Goal: Transaction & Acquisition: Purchase product/service

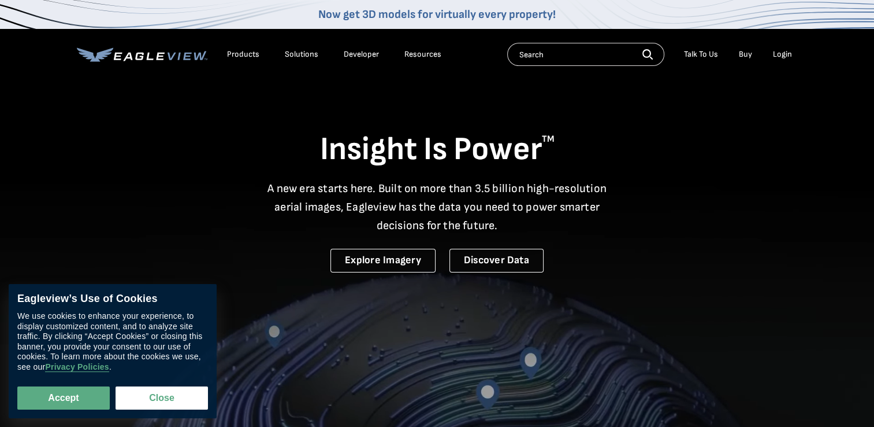
click at [783, 55] on div "Login" at bounding box center [782, 54] width 19 height 10
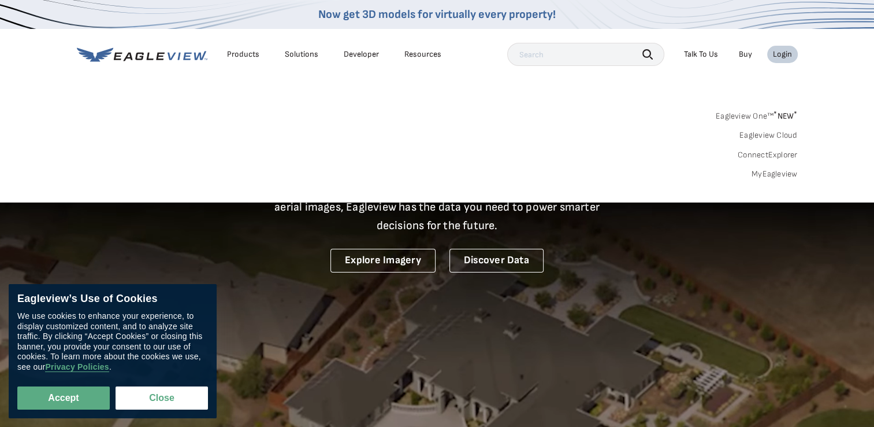
click at [770, 174] on link "MyEagleview" at bounding box center [775, 174] width 46 height 10
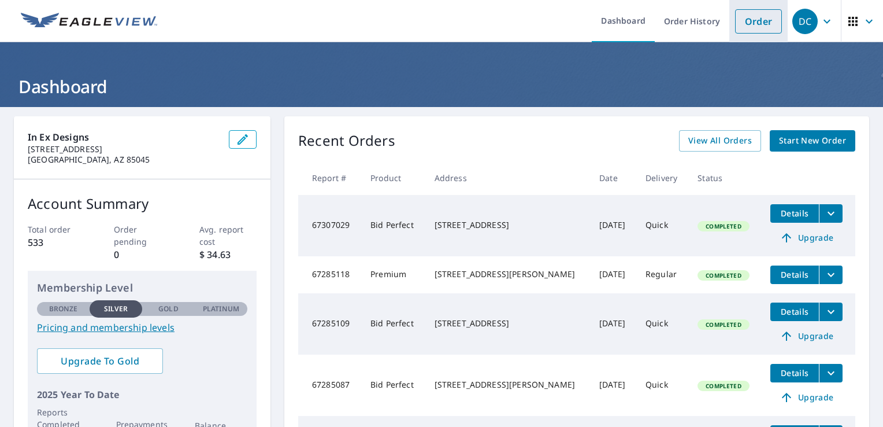
click at [740, 17] on link "Order" at bounding box center [758, 21] width 47 height 24
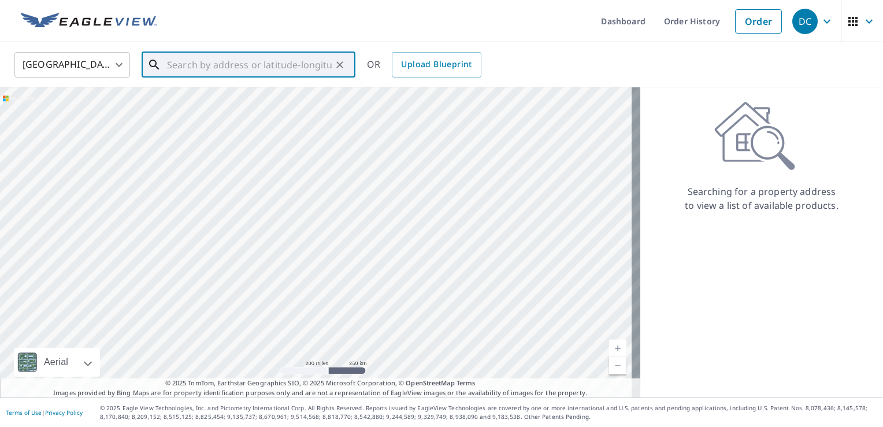
click at [263, 66] on input "text" at bounding box center [249, 65] width 165 height 32
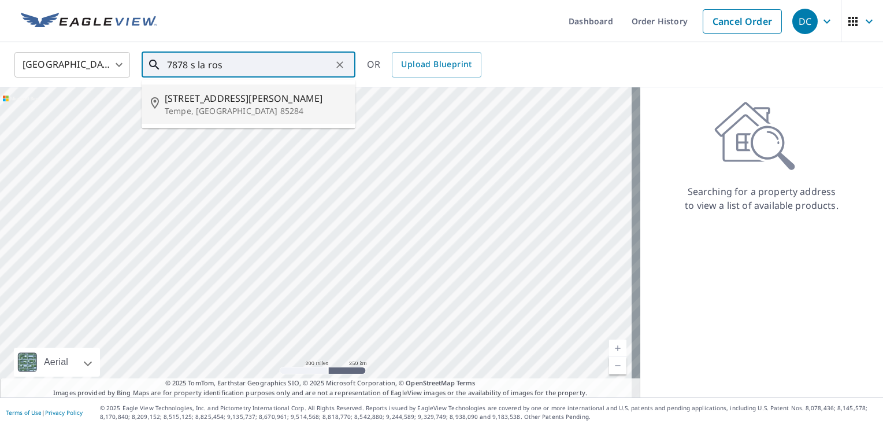
click at [236, 112] on p "Tempe, [GEOGRAPHIC_DATA] 85284" at bounding box center [255, 111] width 181 height 12
type input "[STREET_ADDRESS][PERSON_NAME][PERSON_NAME]"
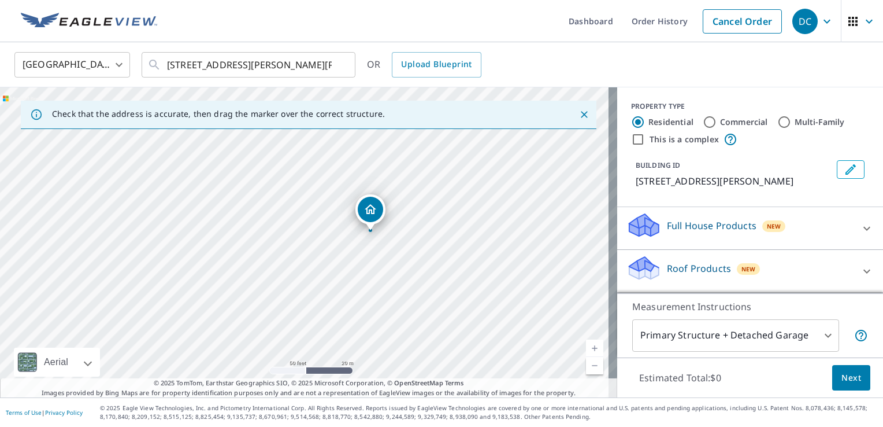
drag, startPoint x: 197, startPoint y: 241, endPoint x: 263, endPoint y: 231, distance: 66.7
click at [263, 231] on div "[STREET_ADDRESS][PERSON_NAME][PERSON_NAME]" at bounding box center [308, 242] width 617 height 310
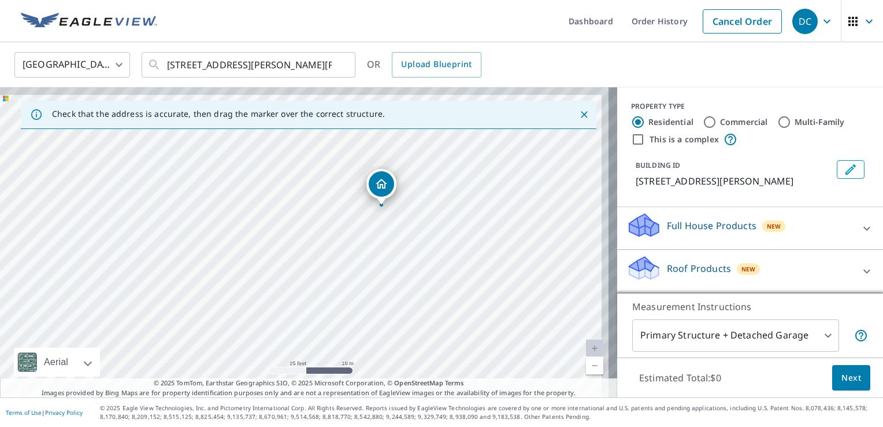
drag, startPoint x: 353, startPoint y: 242, endPoint x: 331, endPoint y: 267, distance: 33.6
click at [331, 267] on div "[STREET_ADDRESS][PERSON_NAME][PERSON_NAME]" at bounding box center [308, 242] width 617 height 310
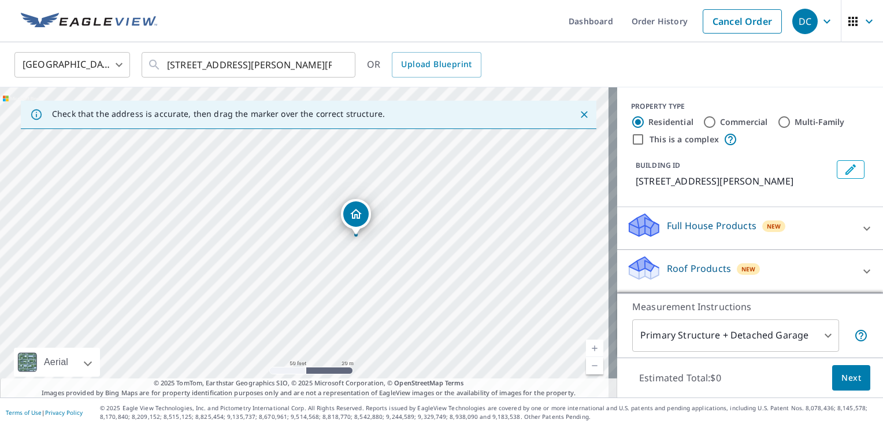
click at [705, 265] on p "Roof Products" at bounding box center [699, 268] width 64 height 14
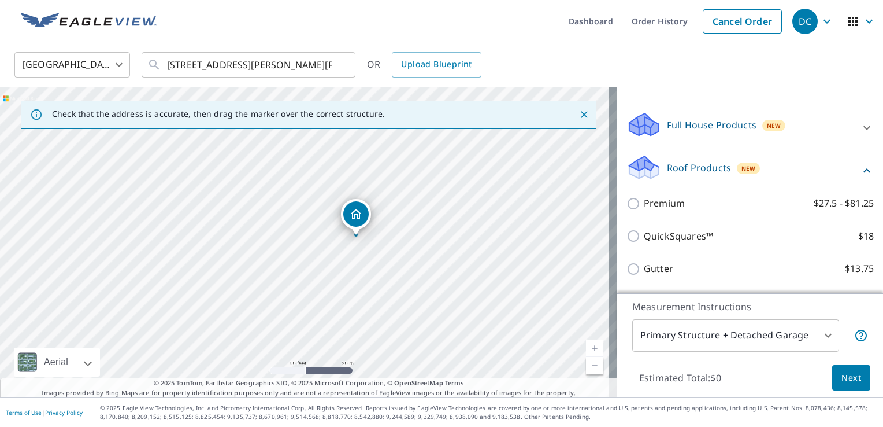
scroll to position [173, 0]
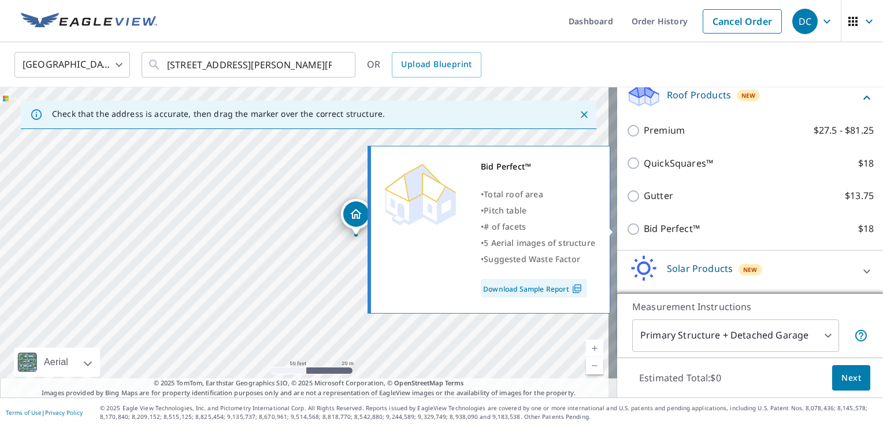
click at [626, 232] on input "Bid Perfect™ $18" at bounding box center [634, 229] width 17 height 14
checkbox input "true"
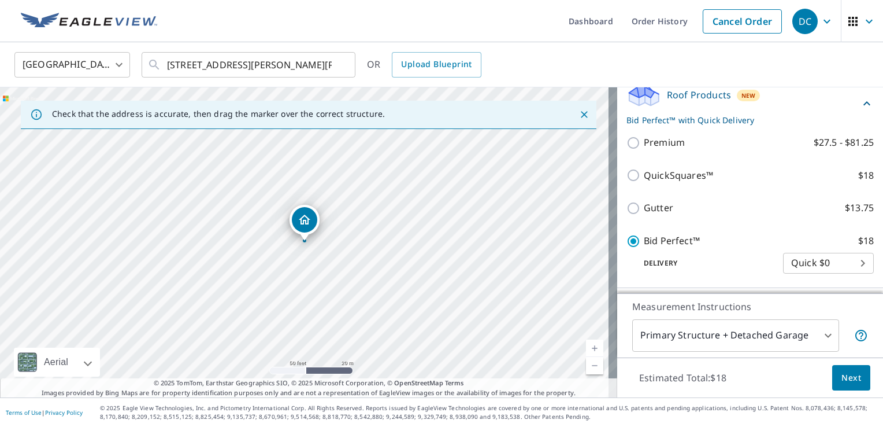
click at [841, 376] on span "Next" at bounding box center [851, 377] width 20 height 14
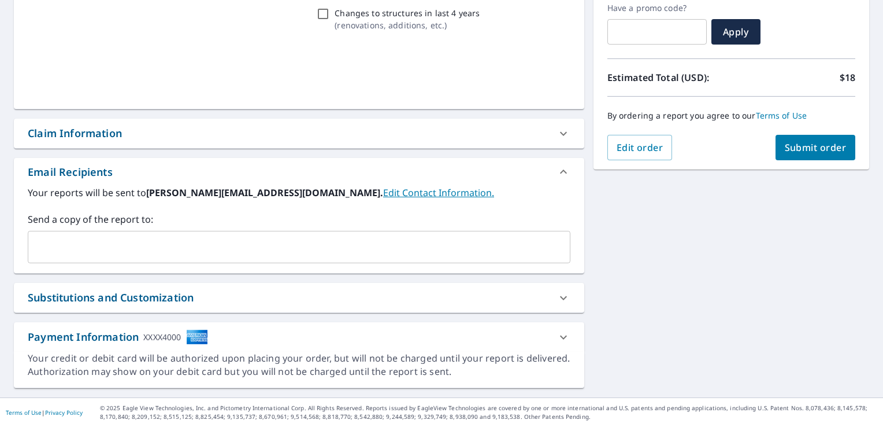
scroll to position [198, 0]
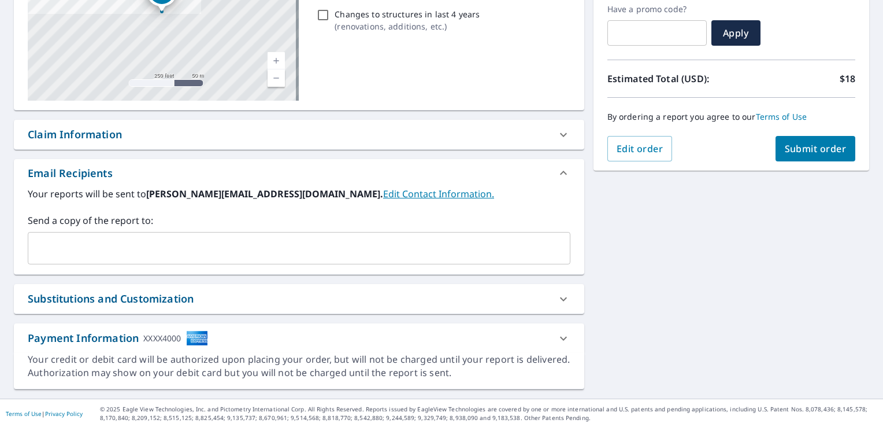
click at [76, 136] on div "Claim Information" at bounding box center [75, 135] width 94 height 16
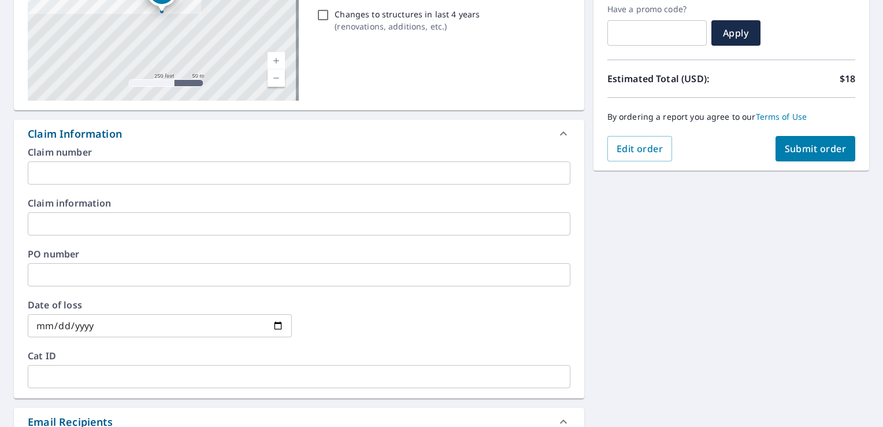
click at [61, 225] on input "text" at bounding box center [299, 223] width 543 height 23
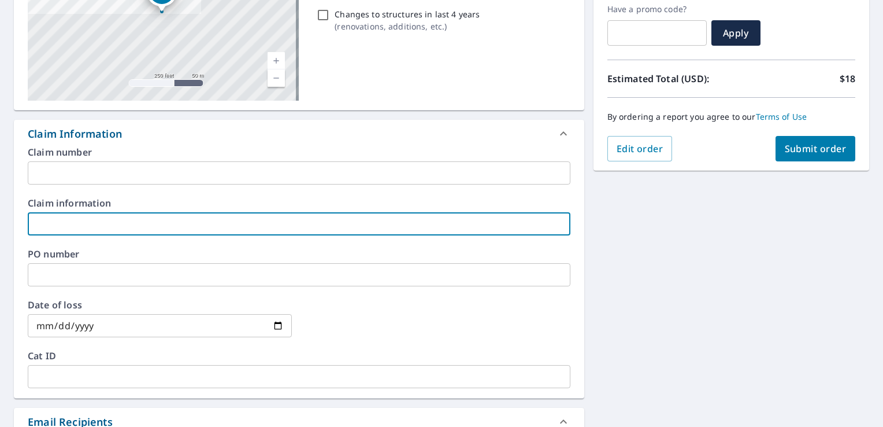
type input "DCOOK"
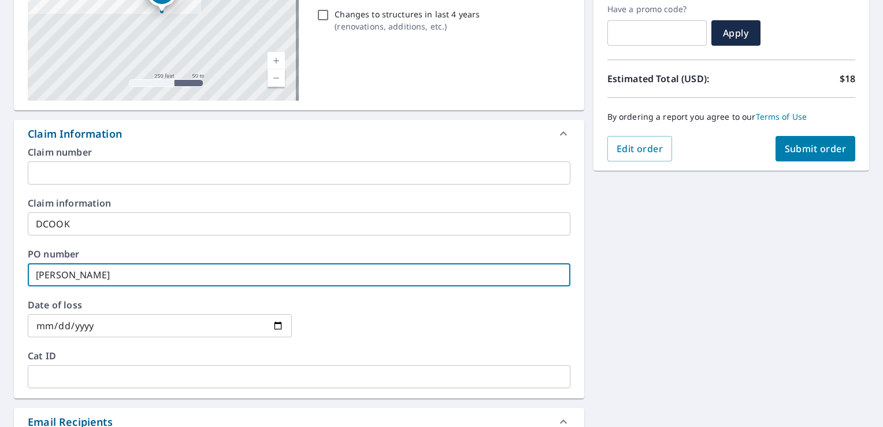
drag, startPoint x: 93, startPoint y: 273, endPoint x: 13, endPoint y: 276, distance: 80.4
click at [24, 273] on div "Claim number ​ Claim information DCOOK ​ PO number [PERSON_NAME] ​ Date of loss…" at bounding box center [299, 272] width 570 height 250
type input "[PERSON_NAME]"
click at [813, 146] on span "Submit order" at bounding box center [816, 148] width 62 height 13
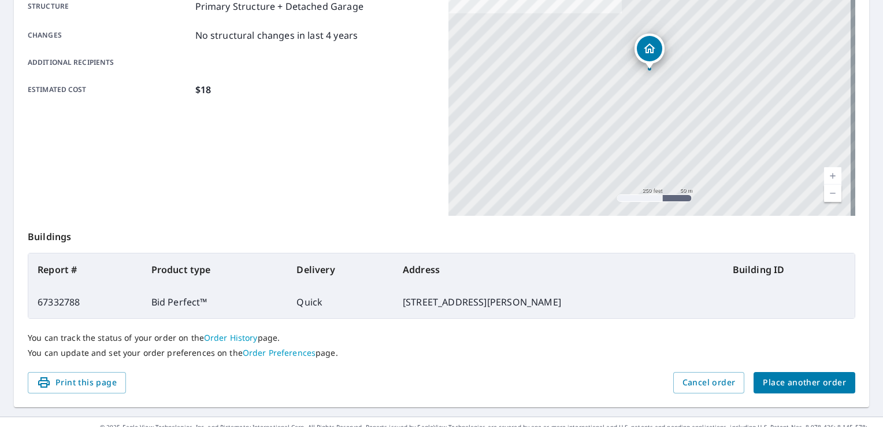
scroll to position [253, 0]
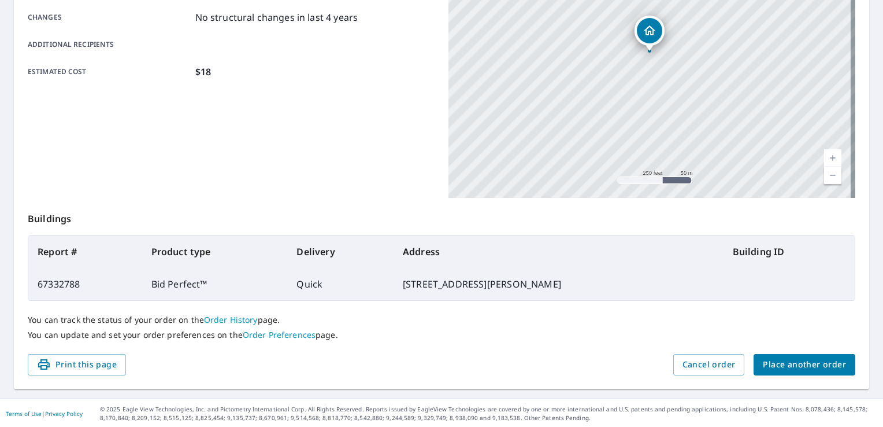
click at [792, 361] on span "Place another order" at bounding box center [804, 364] width 83 height 14
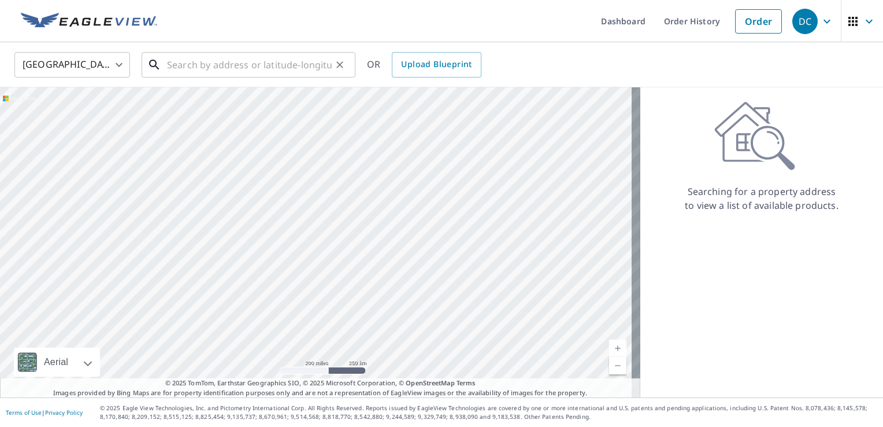
click at [203, 59] on input "text" at bounding box center [249, 65] width 165 height 32
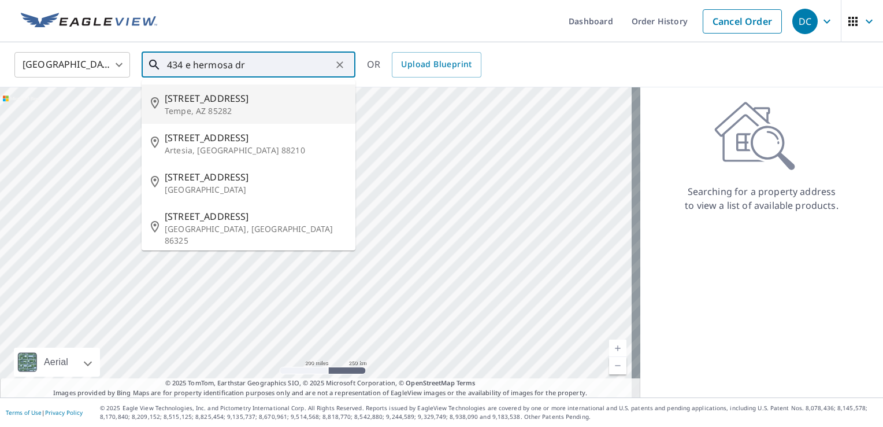
click at [239, 102] on span "[STREET_ADDRESS]" at bounding box center [255, 98] width 181 height 14
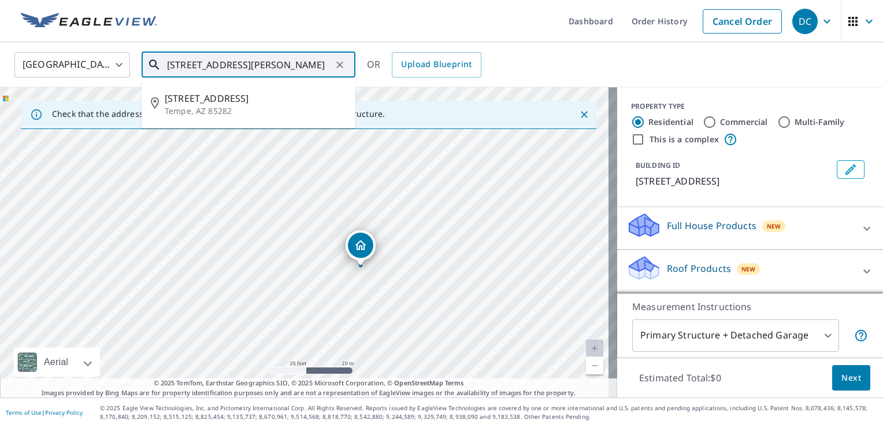
click at [176, 64] on input "[STREET_ADDRESS][PERSON_NAME]" at bounding box center [249, 65] width 165 height 32
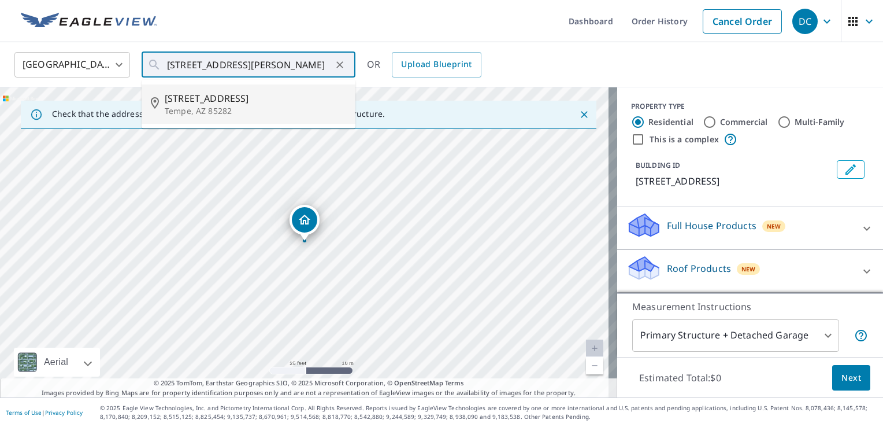
drag, startPoint x: 257, startPoint y: 17, endPoint x: 264, endPoint y: 15, distance: 7.7
click at [262, 16] on ul "Dashboard Order History Cancel Order" at bounding box center [476, 21] width 624 height 42
drag, startPoint x: 325, startPoint y: 64, endPoint x: 162, endPoint y: 63, distance: 163.6
click at [162, 63] on div "[STREET_ADDRESS][PERSON_NAME] ​" at bounding box center [249, 64] width 214 height 25
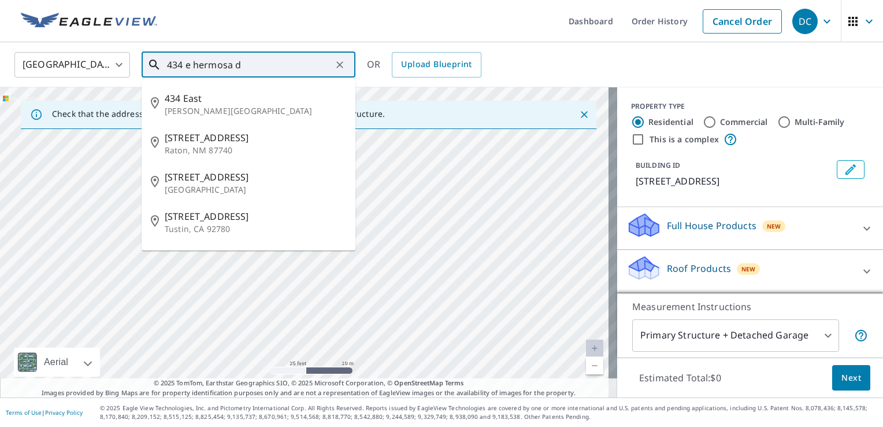
type input "434 e hermosa dr"
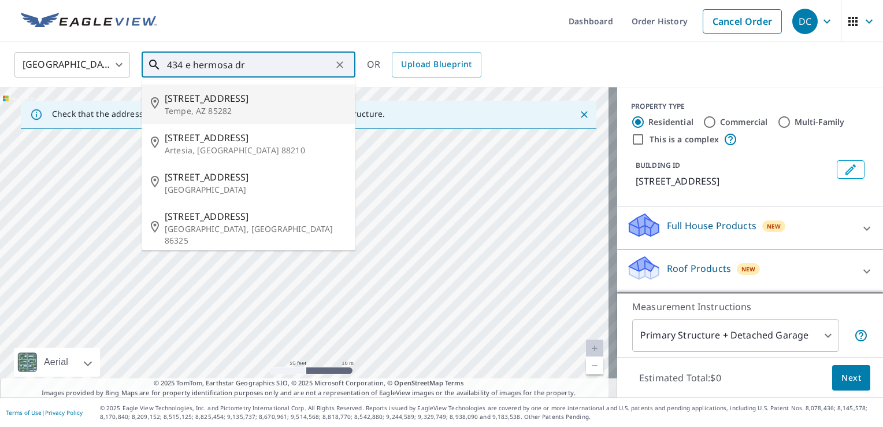
click at [453, 228] on div "[STREET_ADDRESS][PERSON_NAME]" at bounding box center [308, 242] width 617 height 310
click at [339, 64] on icon "Clear" at bounding box center [339, 64] width 7 height 7
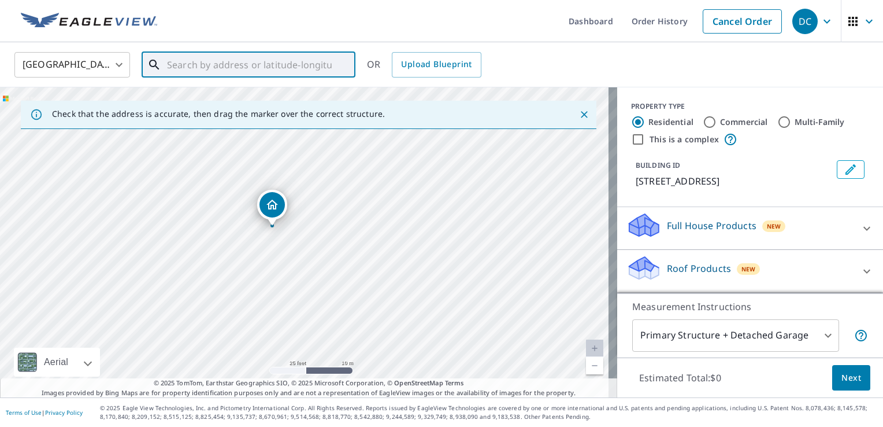
drag, startPoint x: 293, startPoint y: 242, endPoint x: 154, endPoint y: 217, distance: 141.4
click at [154, 217] on div "[STREET_ADDRESS][PERSON_NAME]" at bounding box center [308, 242] width 617 height 310
drag, startPoint x: 434, startPoint y: 295, endPoint x: 224, endPoint y: 246, distance: 215.9
click at [254, 255] on div "[STREET_ADDRESS][PERSON_NAME]" at bounding box center [308, 242] width 617 height 310
click at [386, 269] on div "[STREET_ADDRESS][PERSON_NAME]" at bounding box center [308, 242] width 617 height 310
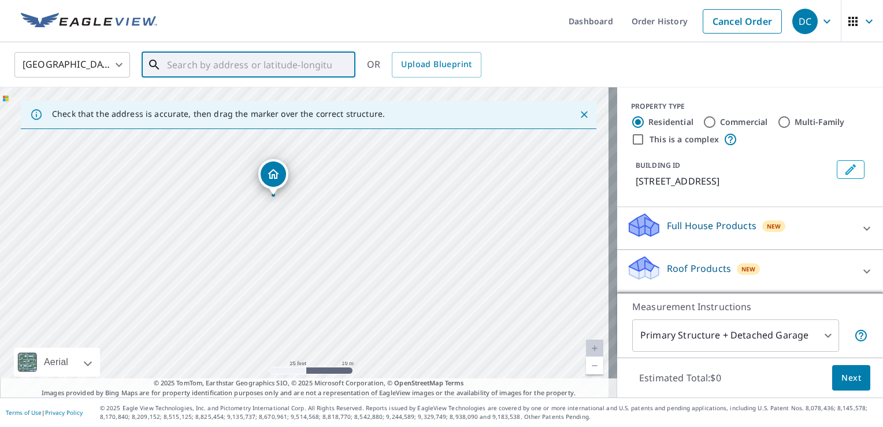
drag, startPoint x: 305, startPoint y: 238, endPoint x: 325, endPoint y: 231, distance: 21.4
click at [323, 232] on div "[STREET_ADDRESS][PERSON_NAME]" at bounding box center [308, 242] width 617 height 310
drag, startPoint x: 266, startPoint y: 245, endPoint x: 392, endPoint y: 340, distance: 157.7
click at [392, 340] on div "[STREET_ADDRESS][PERSON_NAME]" at bounding box center [308, 242] width 617 height 310
drag, startPoint x: 228, startPoint y: 252, endPoint x: 435, endPoint y: 327, distance: 220.1
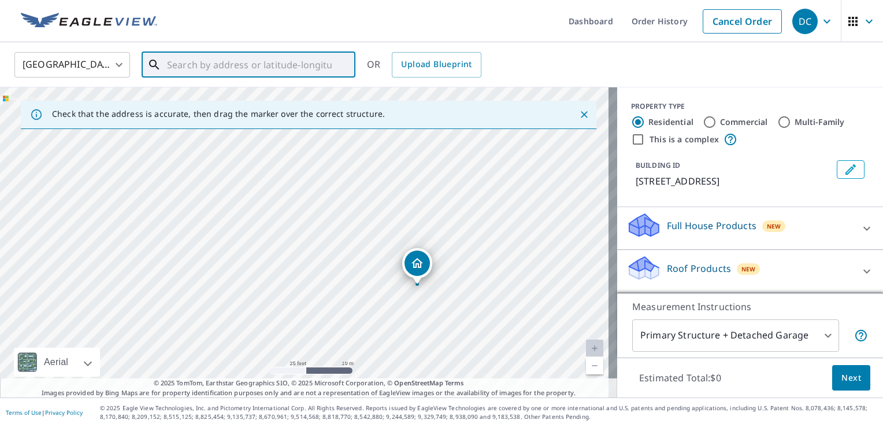
click at [435, 327] on div "[STREET_ADDRESS][PERSON_NAME]" at bounding box center [308, 242] width 617 height 310
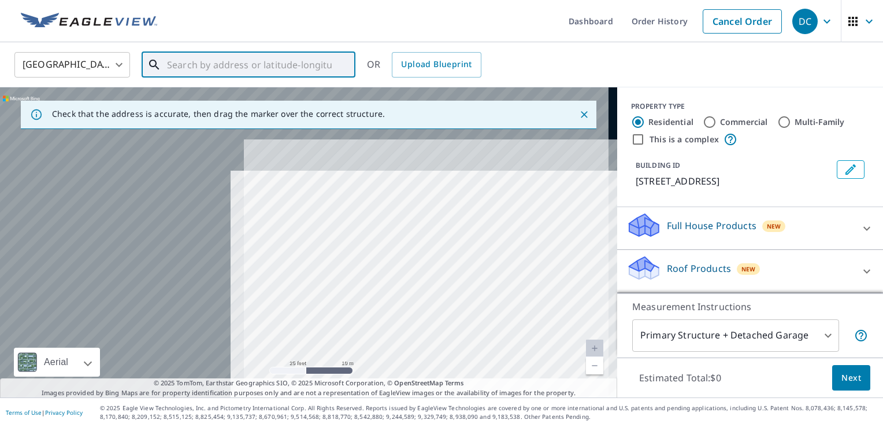
drag, startPoint x: 317, startPoint y: 277, endPoint x: 411, endPoint y: 312, distance: 100.9
click at [411, 312] on div "[STREET_ADDRESS][PERSON_NAME]" at bounding box center [308, 242] width 617 height 310
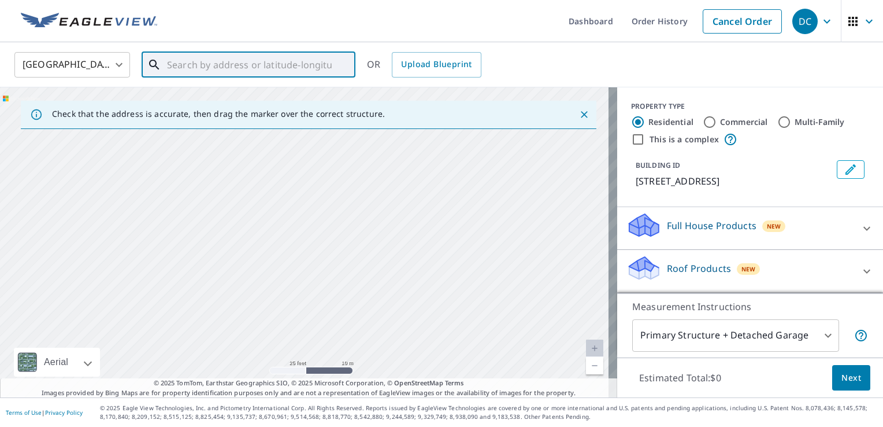
drag, startPoint x: 409, startPoint y: 311, endPoint x: 462, endPoint y: 327, distance: 55.4
click at [461, 327] on div "[STREET_ADDRESS][PERSON_NAME]" at bounding box center [308, 242] width 617 height 310
drag, startPoint x: 309, startPoint y: 255, endPoint x: 366, endPoint y: 262, distance: 57.6
click at [366, 262] on div "[STREET_ADDRESS][PERSON_NAME]" at bounding box center [308, 242] width 617 height 310
drag, startPoint x: 311, startPoint y: 278, endPoint x: 118, endPoint y: 261, distance: 193.2
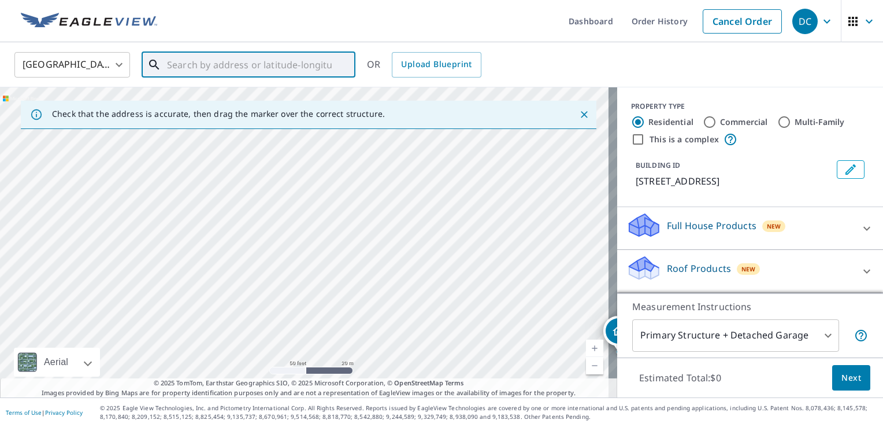
click at [118, 261] on div "[STREET_ADDRESS][PERSON_NAME]" at bounding box center [308, 242] width 617 height 310
drag, startPoint x: 243, startPoint y: 302, endPoint x: 149, endPoint y: 224, distance: 122.2
click at [149, 224] on div "[STREET_ADDRESS][PERSON_NAME]" at bounding box center [308, 242] width 617 height 310
drag, startPoint x: 291, startPoint y: 283, endPoint x: 298, endPoint y: 243, distance: 39.8
click at [298, 243] on div "[STREET_ADDRESS][PERSON_NAME]" at bounding box center [308, 242] width 617 height 310
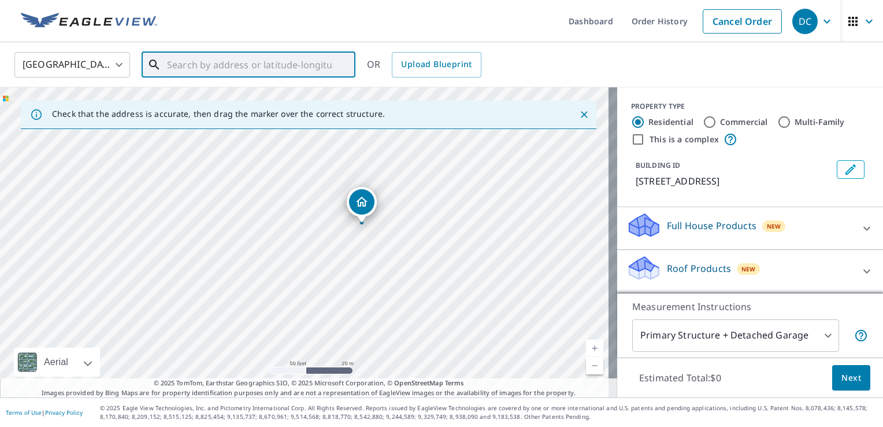
click at [318, 270] on div "[STREET_ADDRESS][PERSON_NAME]" at bounding box center [308, 242] width 617 height 310
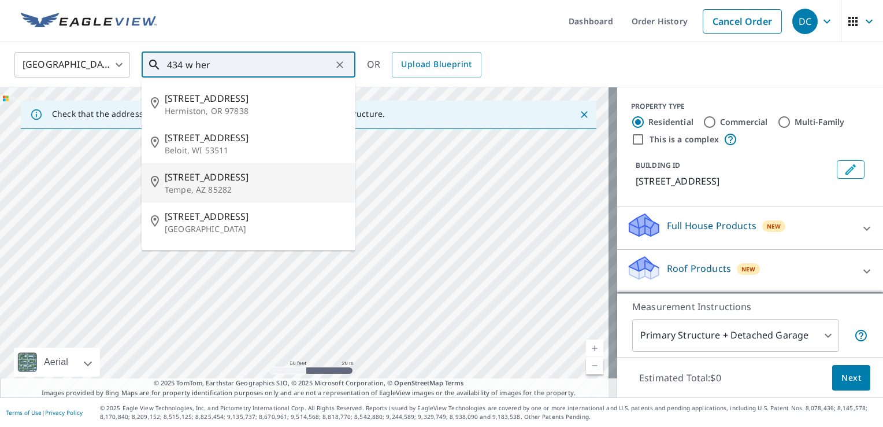
click at [222, 172] on span "[STREET_ADDRESS]" at bounding box center [255, 177] width 181 height 14
type input "[STREET_ADDRESS][PERSON_NAME]"
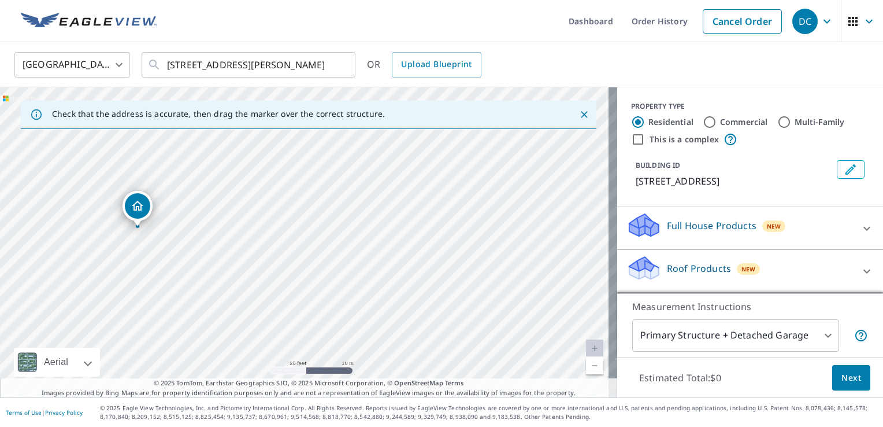
scroll to position [84, 0]
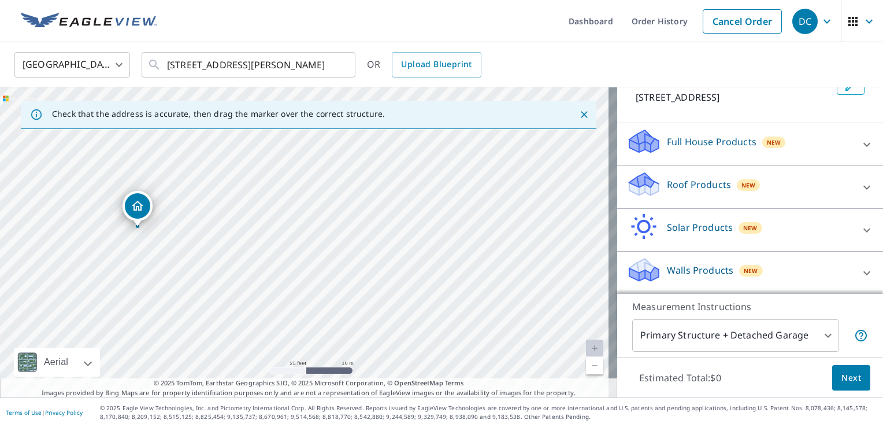
click at [654, 188] on div "Roof Products New" at bounding box center [739, 186] width 227 height 33
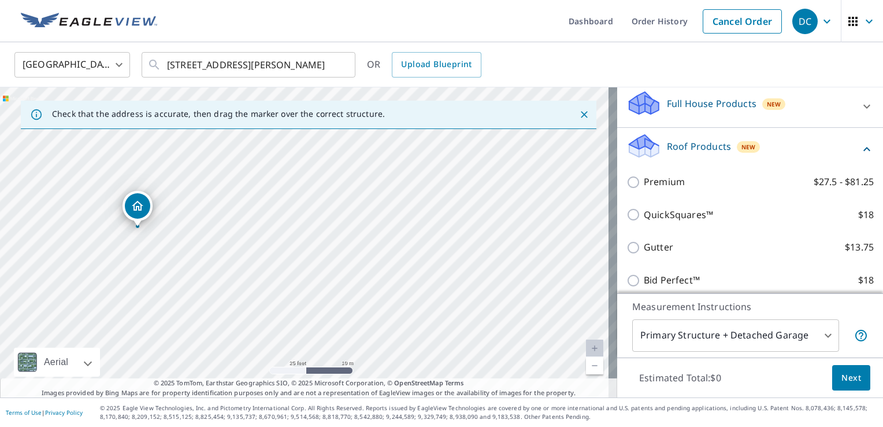
scroll to position [142, 0]
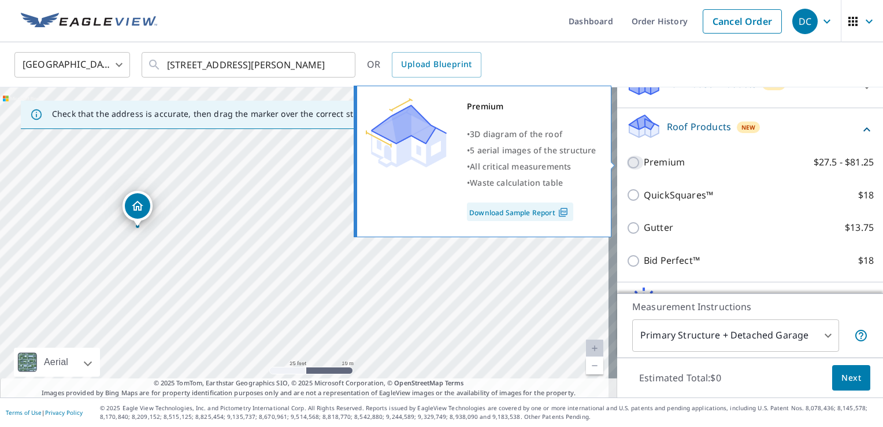
click at [626, 164] on input "Premium $27.5 - $81.25" at bounding box center [634, 162] width 17 height 14
checkbox input "true"
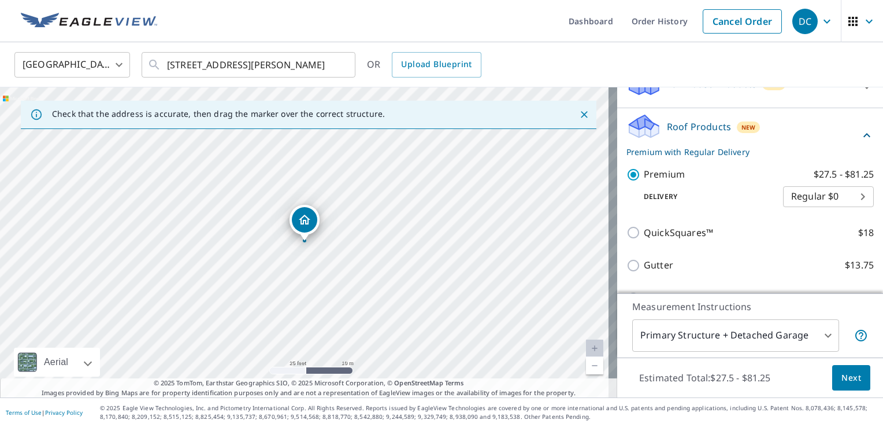
click at [848, 377] on span "Next" at bounding box center [851, 377] width 20 height 14
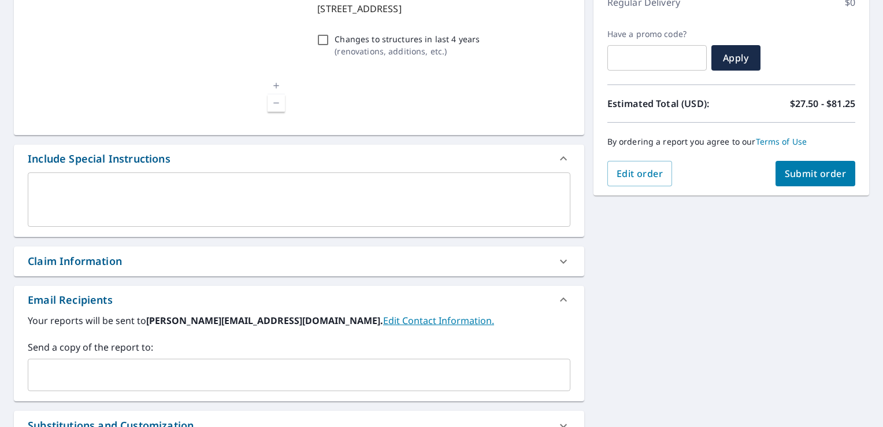
scroll to position [289, 0]
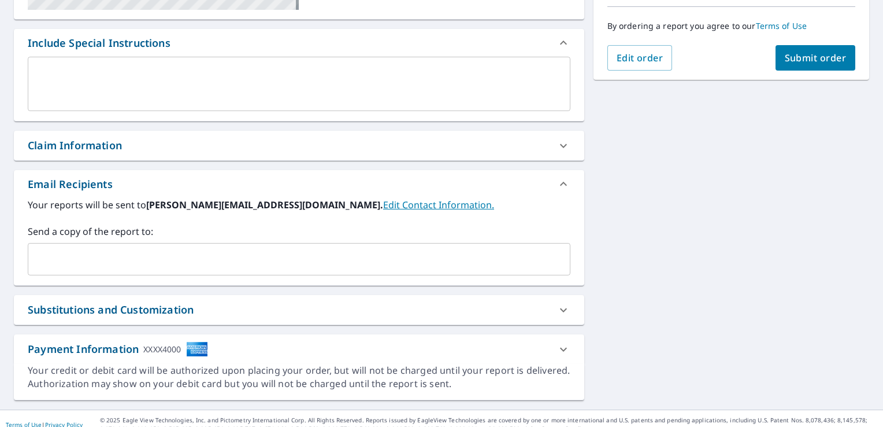
click at [93, 150] on div "Claim Information" at bounding box center [75, 146] width 94 height 16
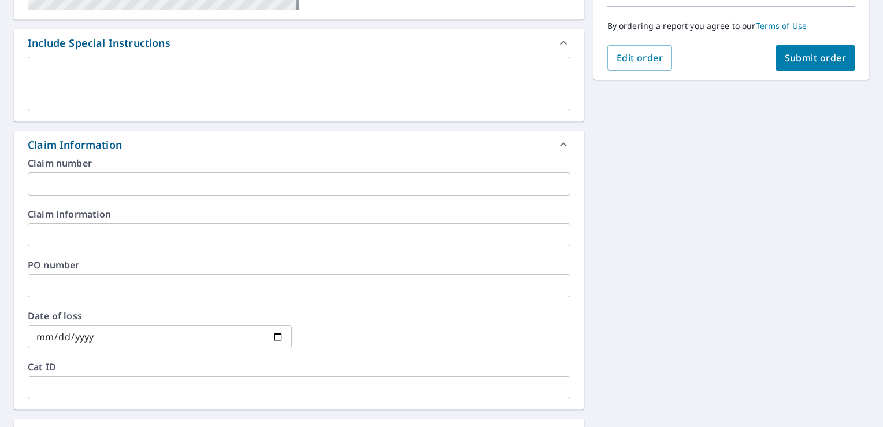
click at [61, 228] on input "text" at bounding box center [299, 234] width 543 height 23
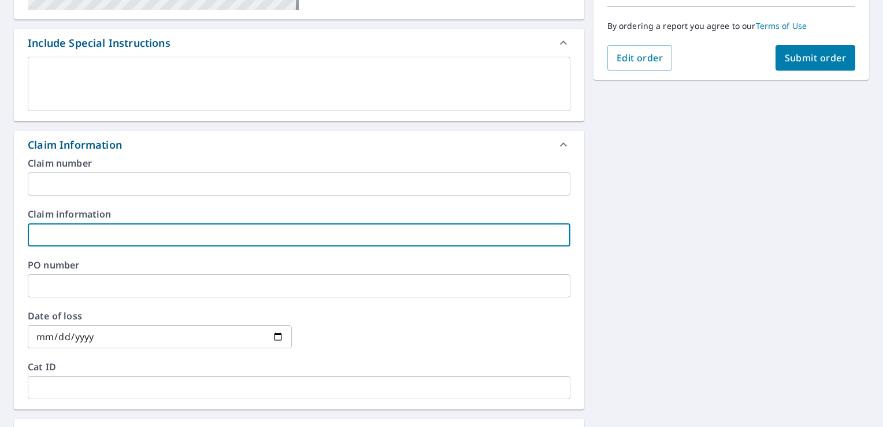
type input "DCOOK"
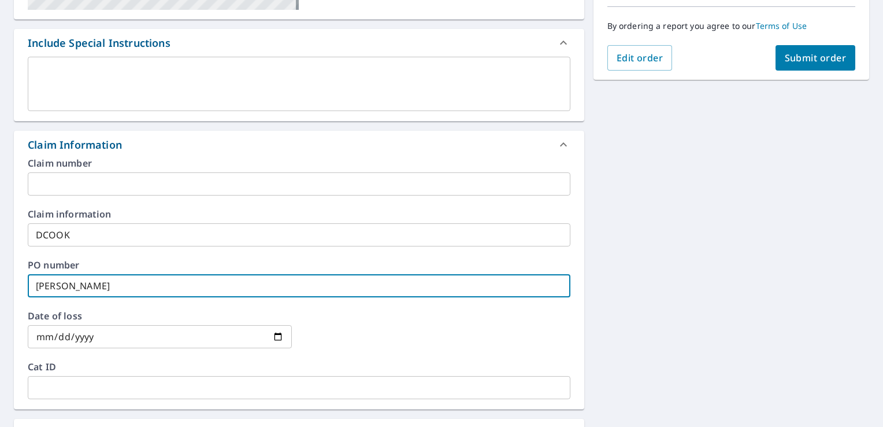
drag, startPoint x: 81, startPoint y: 285, endPoint x: -34, endPoint y: 284, distance: 115.0
click at [0, 284] on html "DC DC Dashboard Order History Cancel Order DC Dashboard / Finalize Order Finali…" at bounding box center [441, 213] width 883 height 427
type input "[PERSON_NAME]"
click at [806, 62] on span "Submit order" at bounding box center [816, 57] width 62 height 13
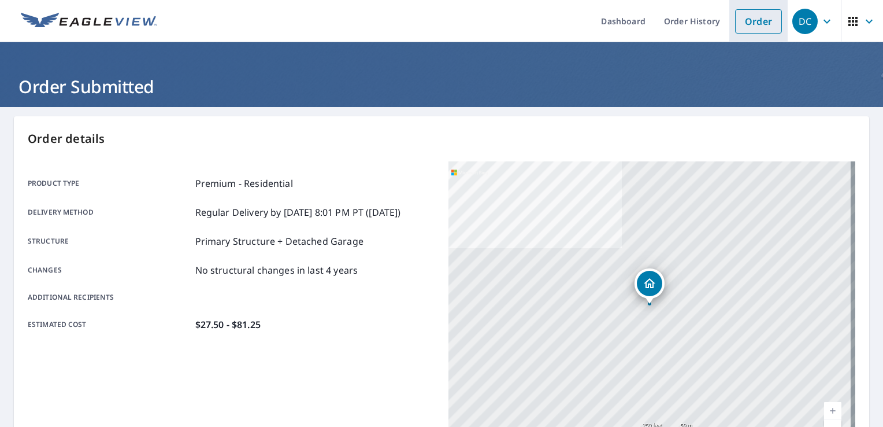
click at [747, 25] on link "Order" at bounding box center [758, 21] width 47 height 24
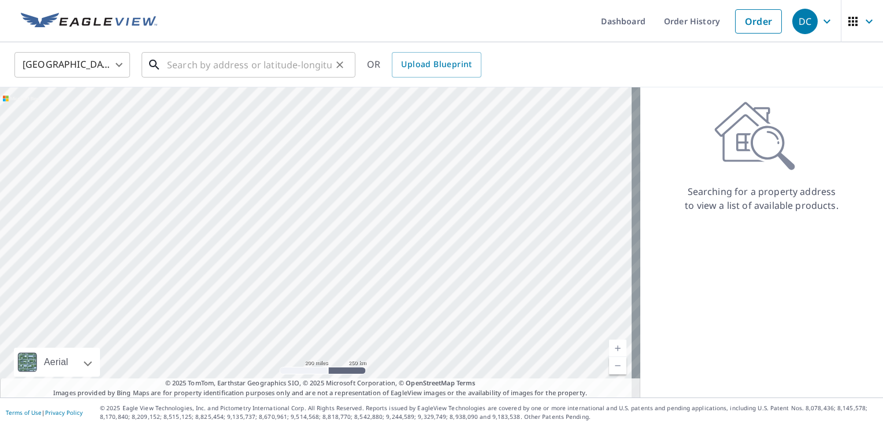
click at [230, 72] on input "text" at bounding box center [249, 65] width 165 height 32
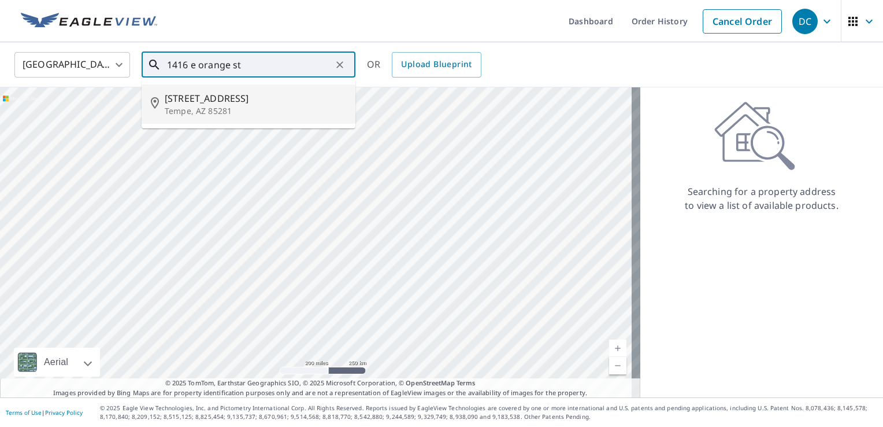
click at [235, 105] on p "Tempe, AZ 85281" at bounding box center [255, 111] width 181 height 12
type input "[STREET_ADDRESS]"
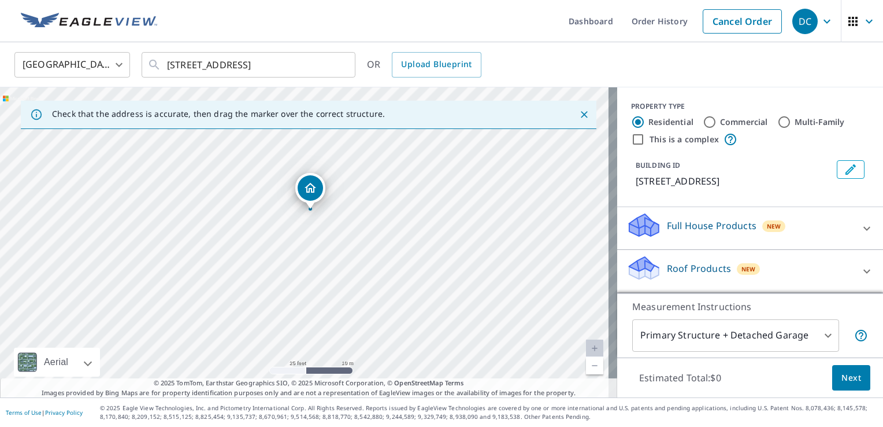
click at [680, 265] on p "Roof Products" at bounding box center [699, 268] width 64 height 14
click at [680, 268] on p "Roof Products" at bounding box center [699, 268] width 64 height 14
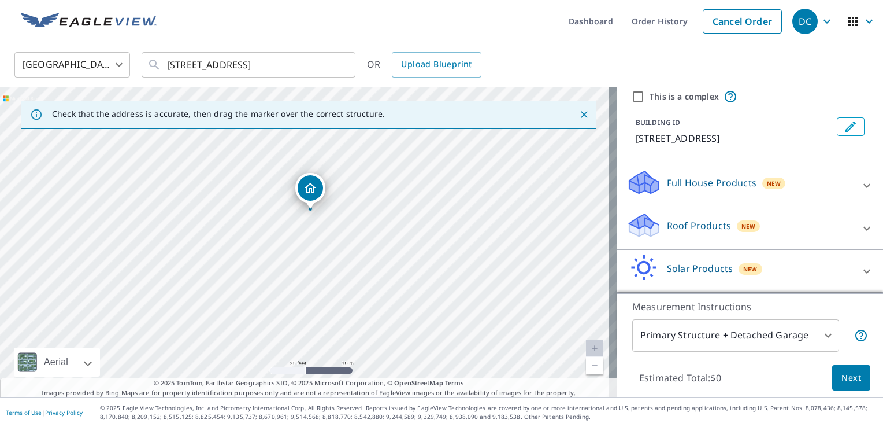
scroll to position [84, 0]
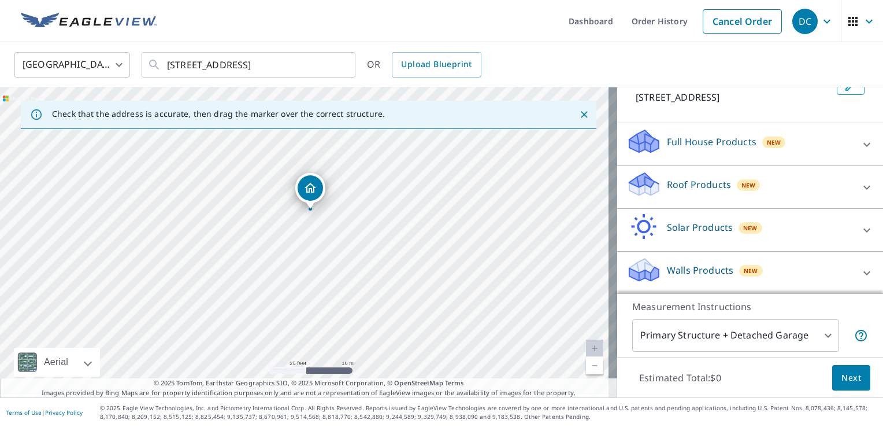
click at [667, 186] on p "Roof Products" at bounding box center [699, 184] width 64 height 14
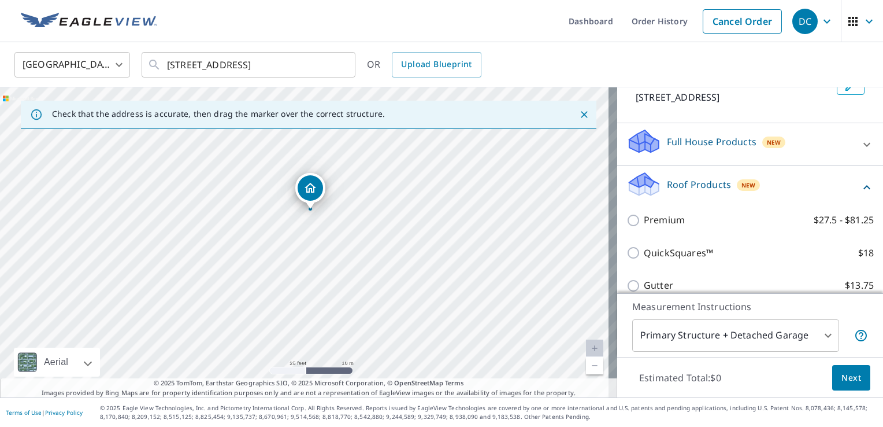
click at [626, 213] on input "Premium $27.5 - $81.25" at bounding box center [634, 220] width 17 height 14
checkbox input "true"
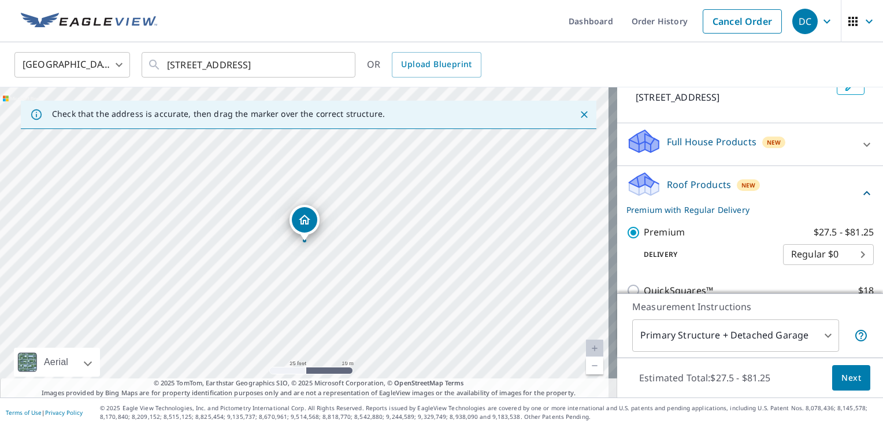
click at [843, 374] on span "Next" at bounding box center [851, 377] width 20 height 14
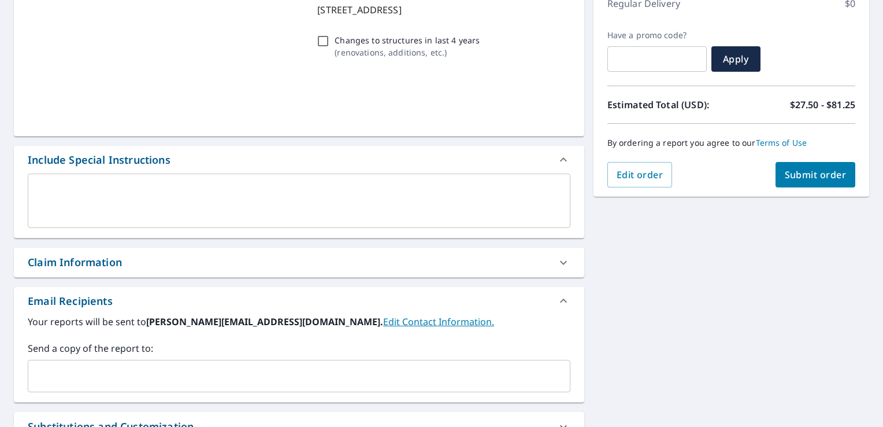
scroll to position [173, 0]
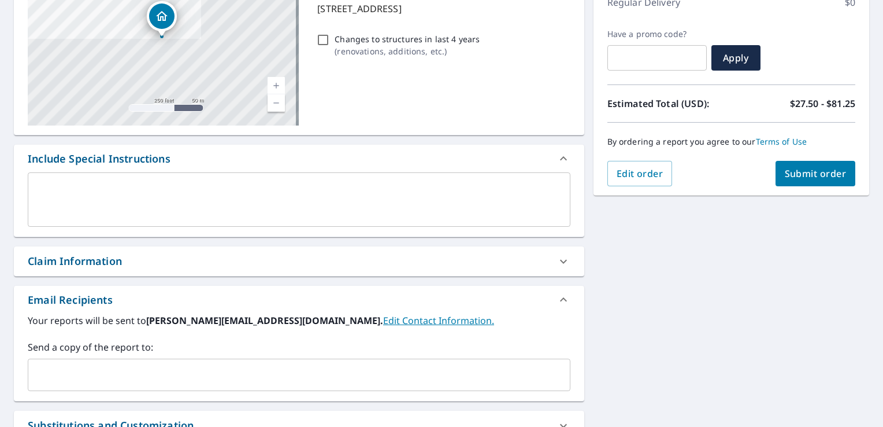
click at [96, 262] on div "Claim Information" at bounding box center [75, 261] width 94 height 16
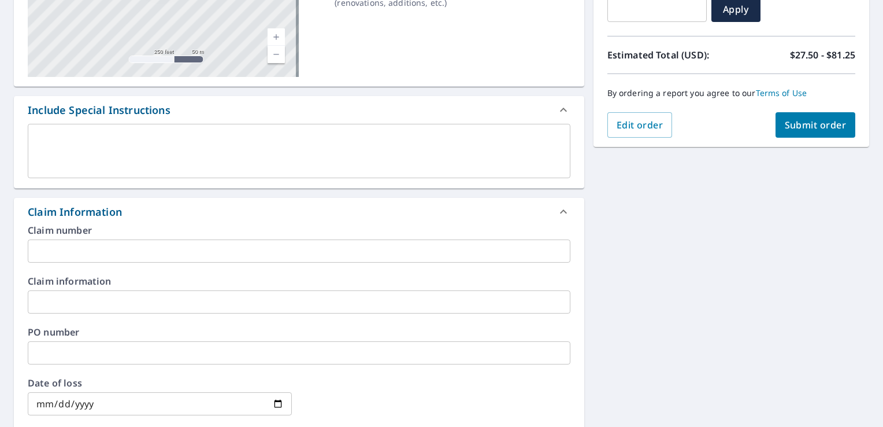
scroll to position [289, 0]
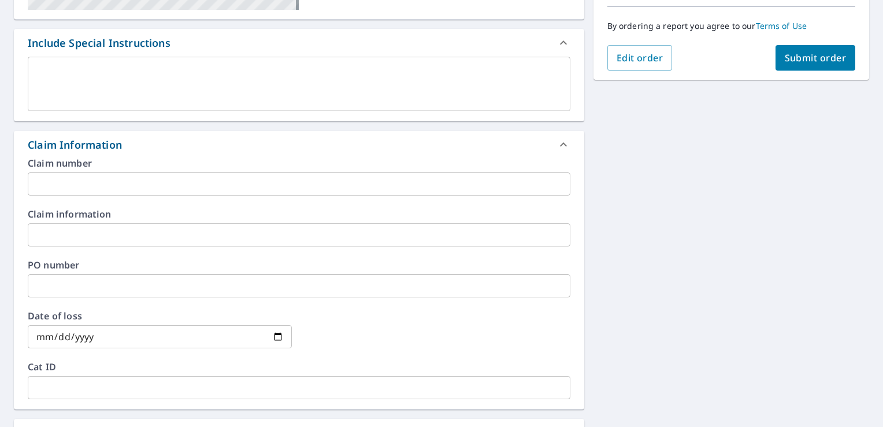
click at [72, 240] on input "text" at bounding box center [299, 234] width 543 height 23
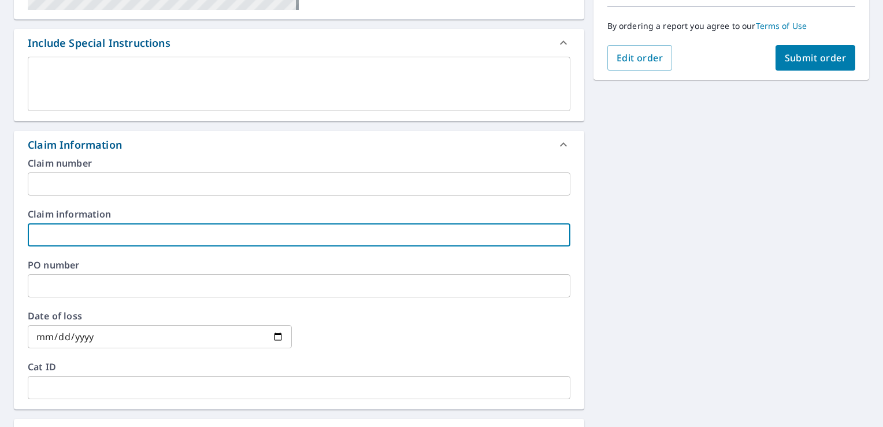
type input "DCOOK"
type input "[PERSON_NAME]"
click at [818, 68] on button "Submit order" at bounding box center [816, 57] width 80 height 25
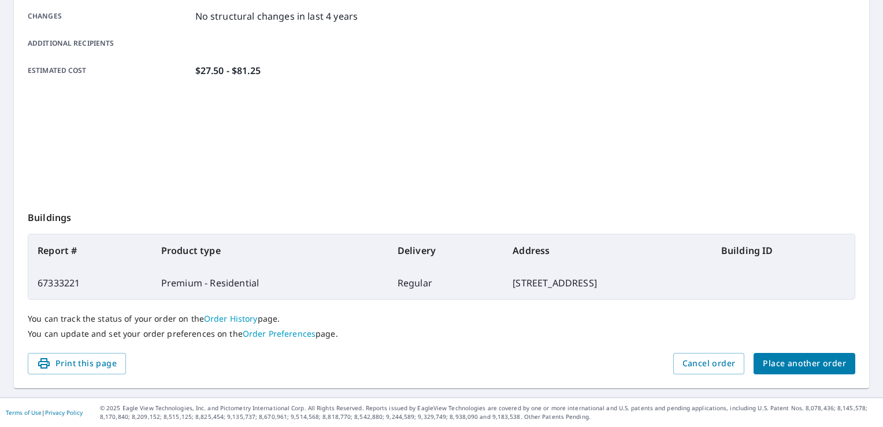
scroll to position [253, 0]
